Goal: Use online tool/utility: Use online tool/utility

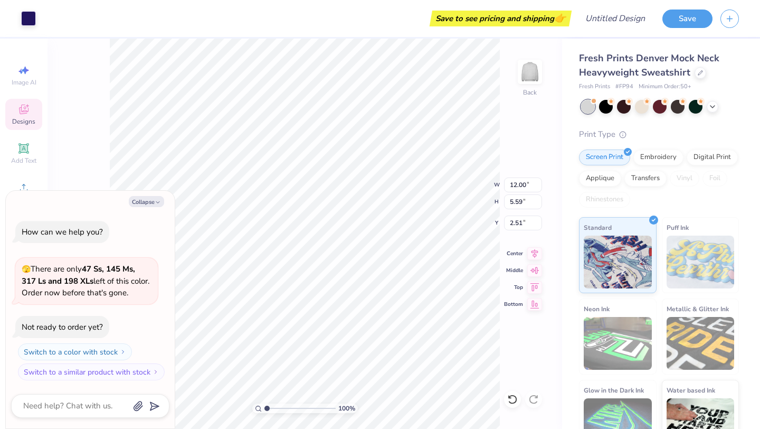
type textarea "x"
type input "2.53"
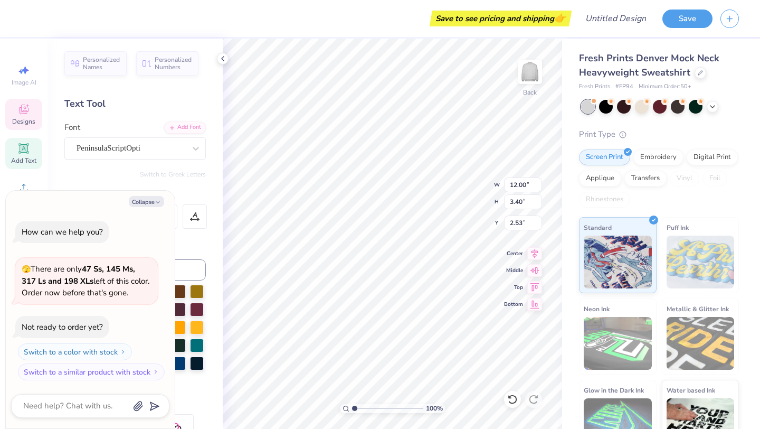
scroll to position [8, 1]
type textarea "x"
type textarea "S"
type textarea "x"
type textarea "SI"
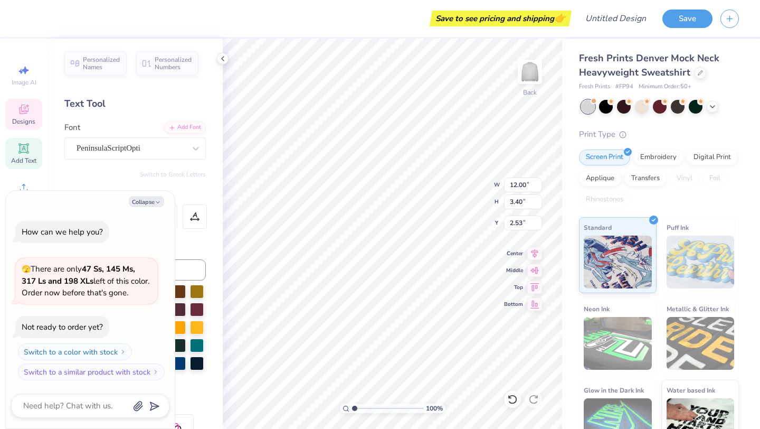
type textarea "x"
type textarea "S"
type textarea "x"
type textarea "S"
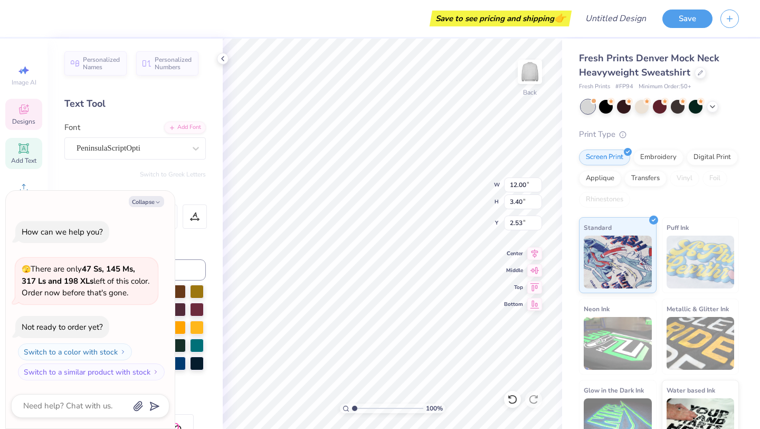
type textarea "x"
type textarea "Si"
type textarea "x"
type textarea "Sig"
type textarea "x"
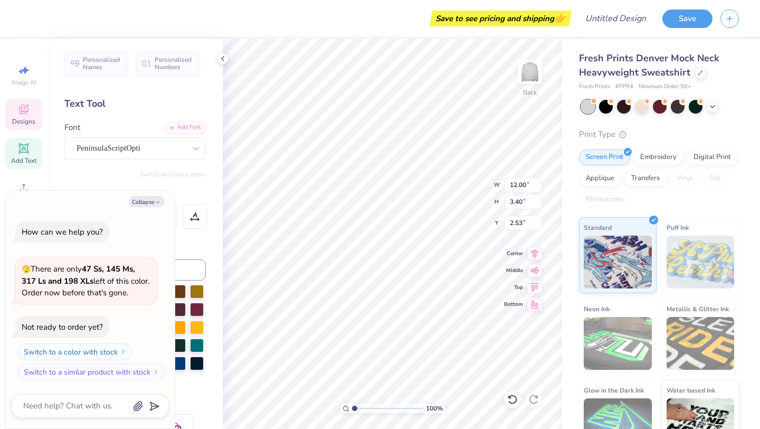
type textarea "Sigm"
type textarea "x"
type textarea "Sigma"
type textarea "x"
type textarea "Sigma"
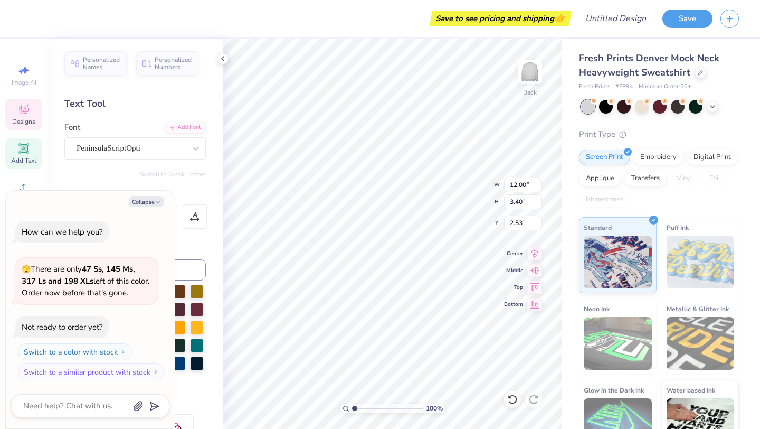
type textarea "x"
type textarea "Sigma K"
type textarea "x"
type textarea "Sigma Ka"
type textarea "x"
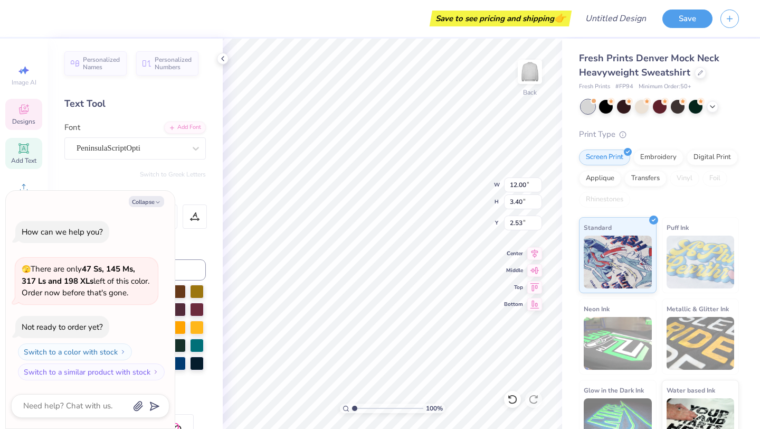
type textarea "Sigma Kap"
type textarea "x"
type textarea "Sigma [PERSON_NAME]"
type textarea "x"
type textarea "Sigma Kappa"
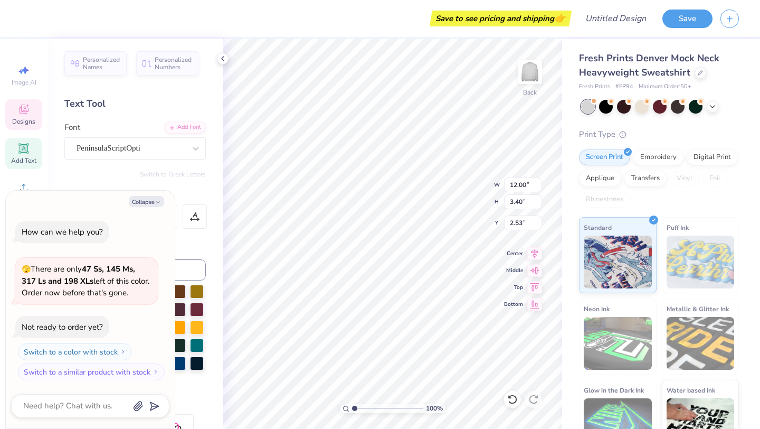
scroll to position [8, 3]
type textarea "x"
type input "9.69"
type input "3.65"
type input "2.37"
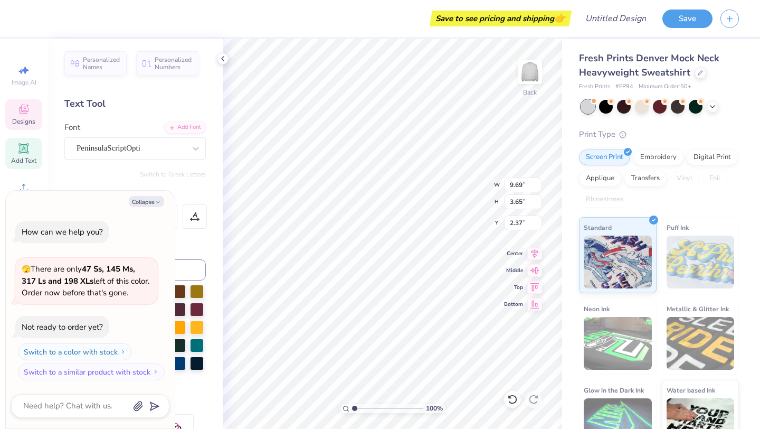
type textarea "x"
type input "9.34"
type input "3.52"
type input "2.50"
type textarea "x"
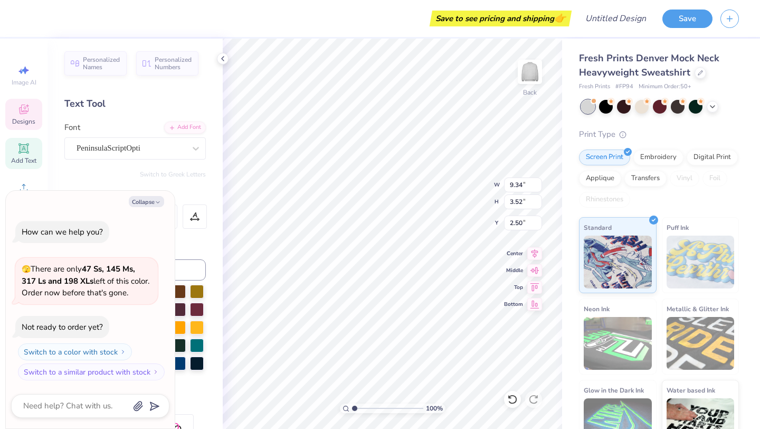
type input "9.45"
type input "2.71"
type input "2.85"
type textarea "x"
type input "3.00"
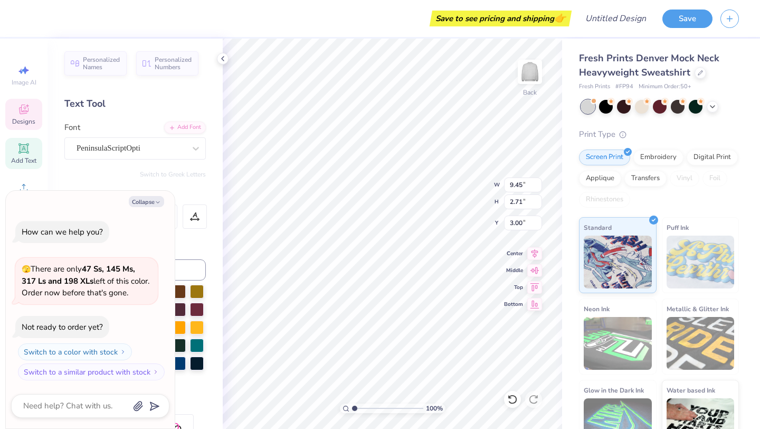
type textarea "x"
type input "11.06"
type input "3.18"
type input "2.99"
type textarea "x"
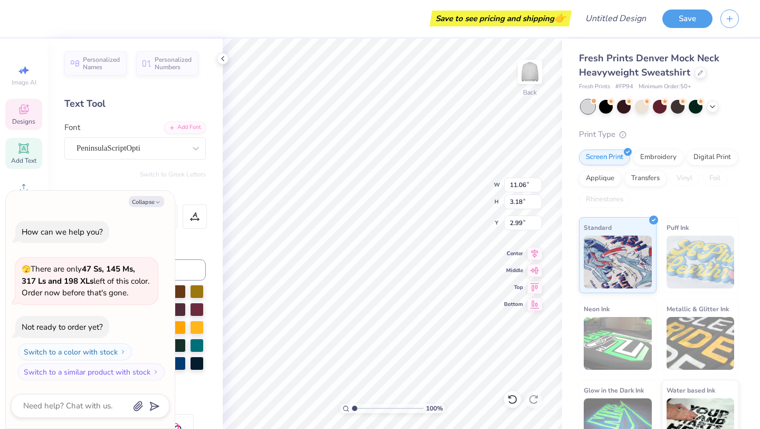
type input "3.00"
click at [146, 200] on button "Collapse" at bounding box center [146, 201] width 35 height 11
type textarea "x"
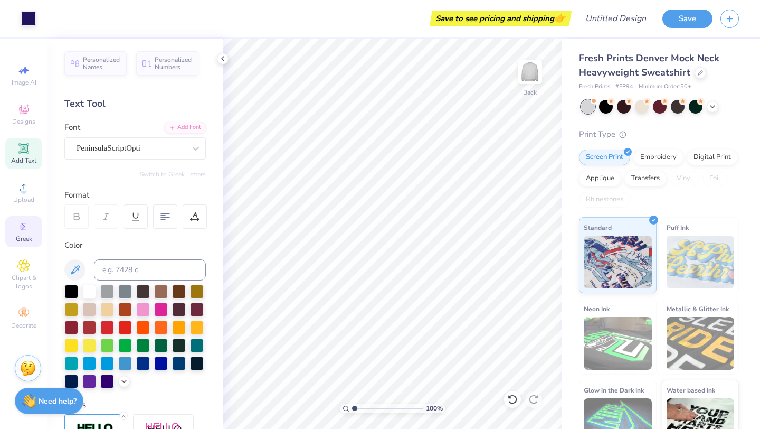
click at [29, 225] on icon at bounding box center [23, 226] width 13 height 13
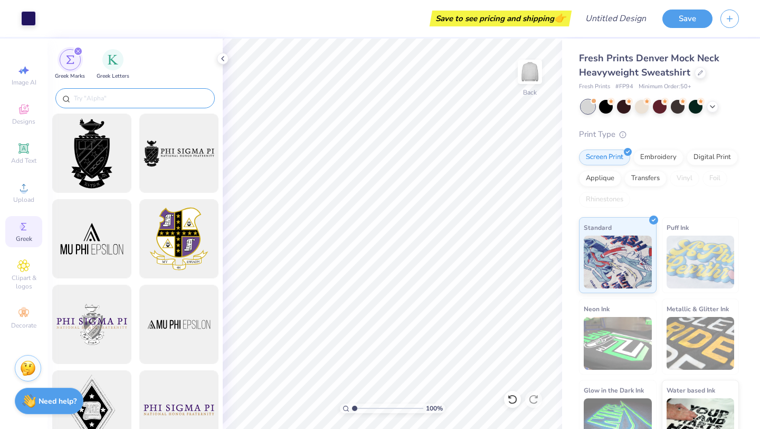
click at [153, 103] on input "text" at bounding box center [140, 98] width 135 height 11
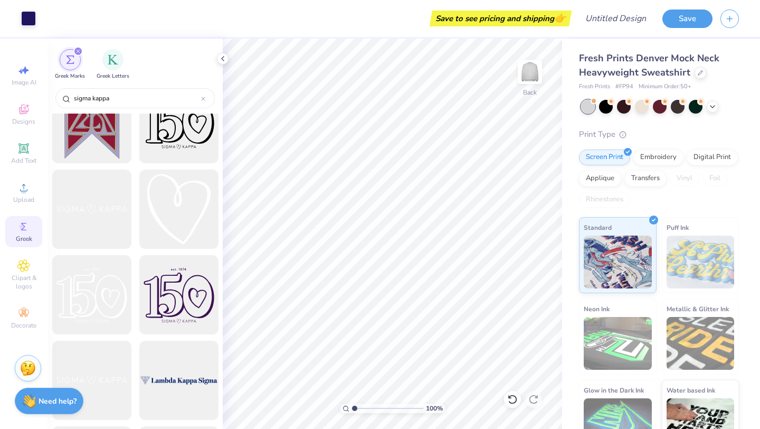
scroll to position [459, 0]
type input "sigma kappa"
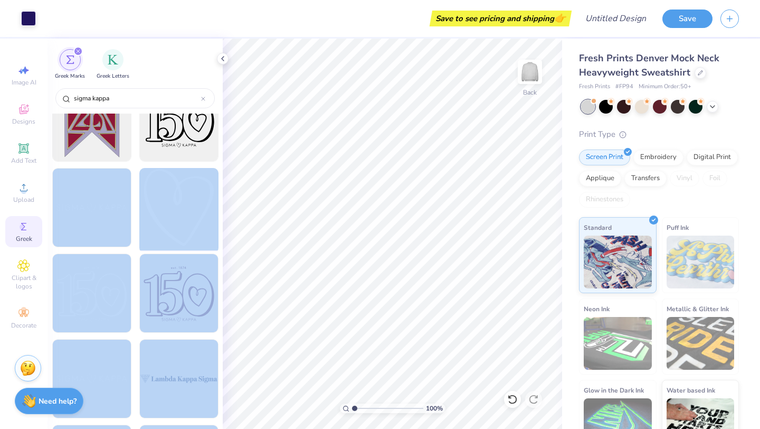
click at [405, 165] on div "Art colors Save to see pricing and shipping 👉 Design Title Save Image AI Design…" at bounding box center [380, 214] width 760 height 429
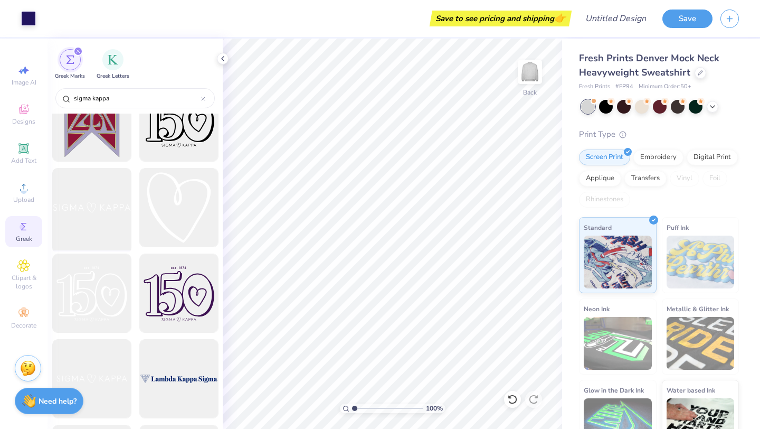
click at [87, 211] on div at bounding box center [91, 207] width 87 height 87
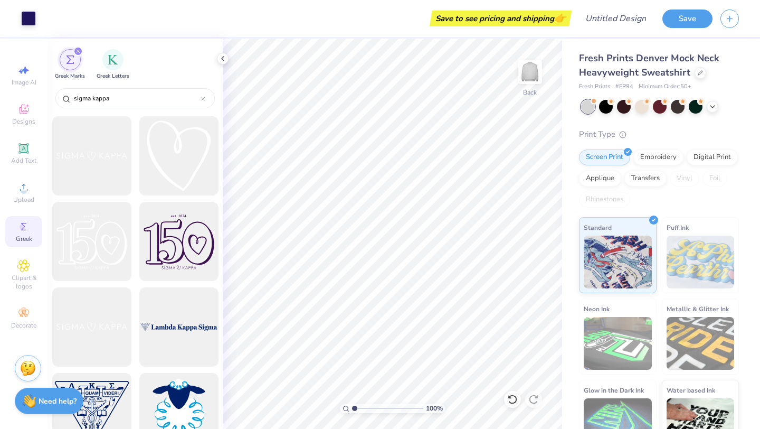
scroll to position [506, 0]
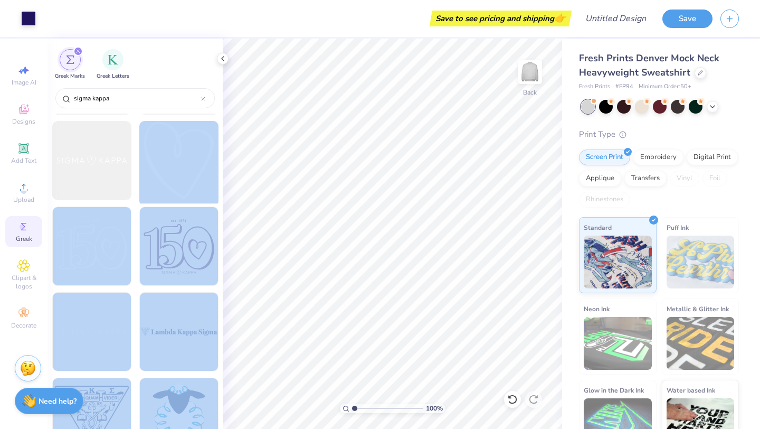
click at [410, 178] on div "Art colors Save to see pricing and shipping 👉 Design Title Save Image AI Design…" at bounding box center [380, 214] width 760 height 429
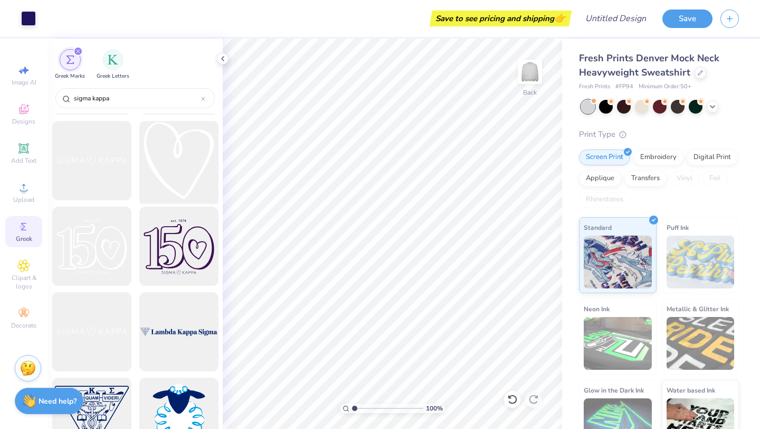
click at [173, 182] on div at bounding box center [178, 160] width 87 height 87
type input "6.33"
type input "7.00"
type input "2.53"
type input "2.80"
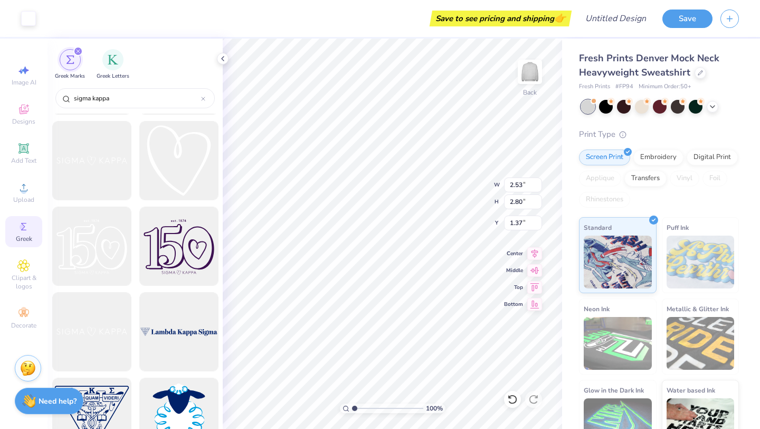
type input "6.18"
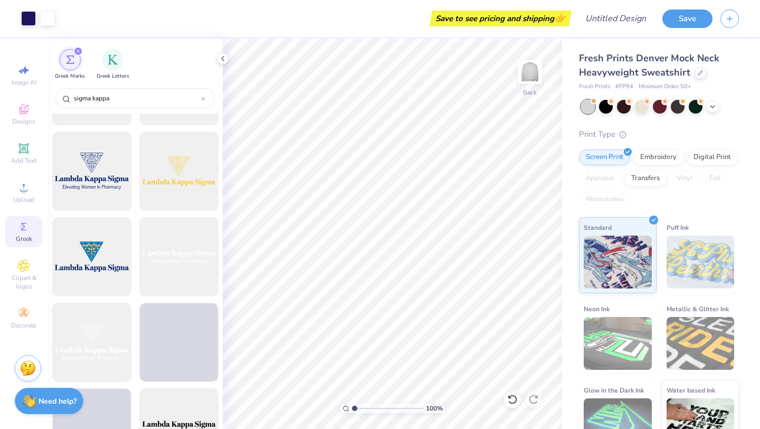
scroll to position [1886, 0]
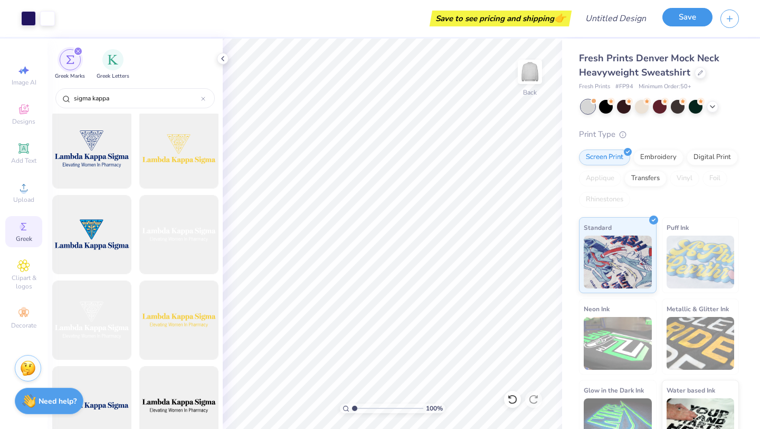
click at [685, 21] on button "Save" at bounding box center [688, 17] width 50 height 18
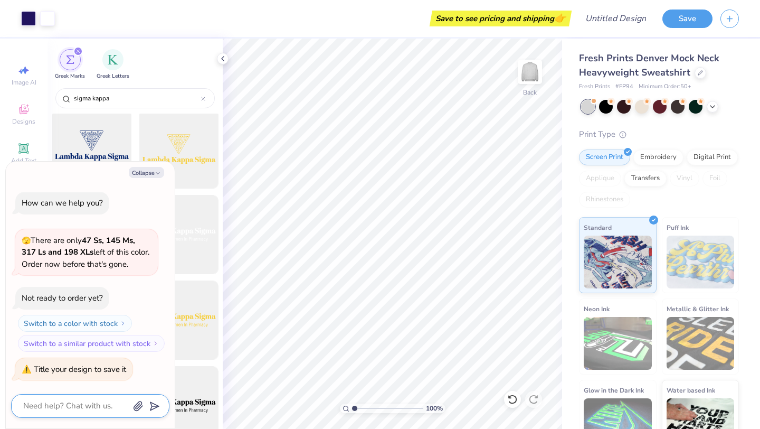
type textarea "x"
